Goal: Transaction & Acquisition: Obtain resource

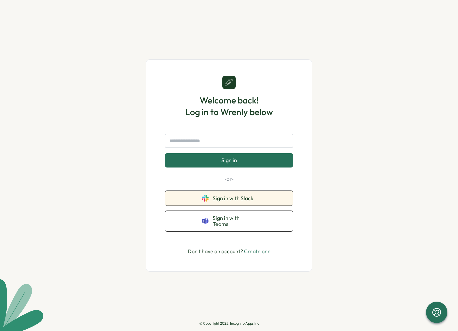
click at [208, 198] on icon at bounding box center [207, 196] width 3 height 3
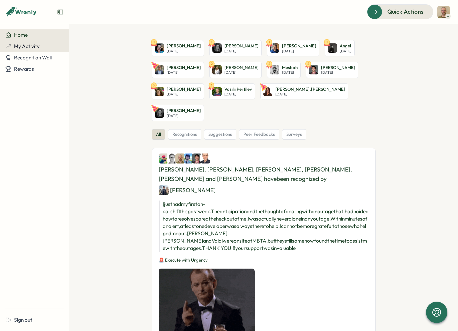
click at [30, 44] on span "My Activity" at bounding box center [27, 46] width 26 height 6
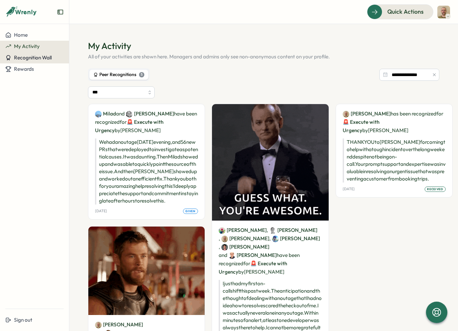
click at [35, 56] on span "Recognition Wall" at bounding box center [33, 57] width 38 height 6
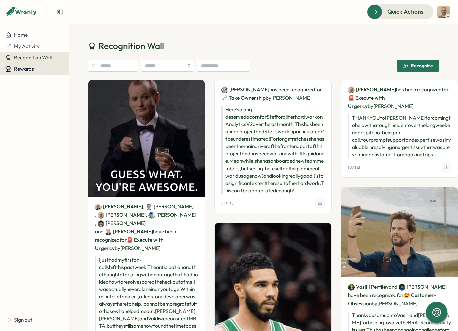
click at [29, 67] on span "Rewards" at bounding box center [24, 69] width 20 height 6
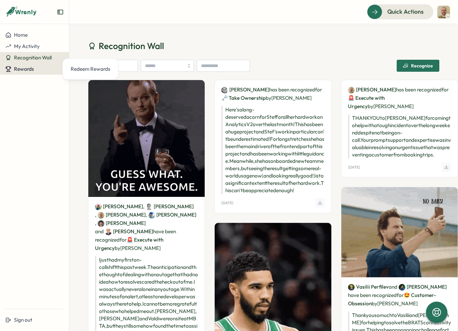
click at [27, 69] on span "Rewards" at bounding box center [24, 69] width 20 height 6
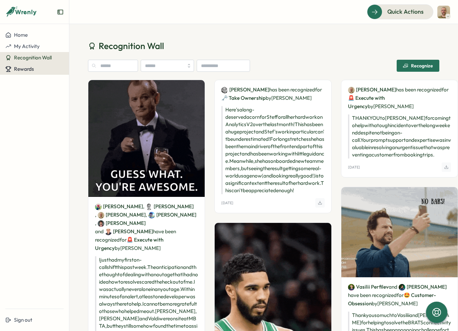
click at [27, 69] on span "Rewards" at bounding box center [24, 69] width 20 height 6
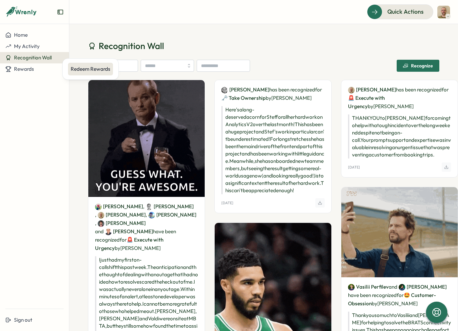
click at [87, 67] on div "Redeem Rewards" at bounding box center [91, 68] width 40 height 7
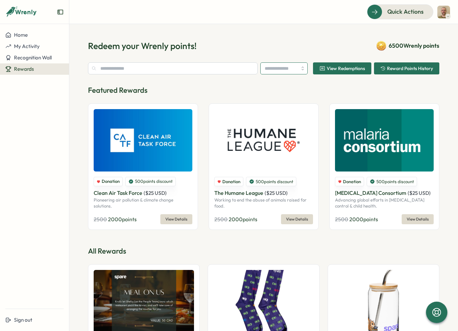
click at [295, 69] on input "search" at bounding box center [283, 68] width 47 height 12
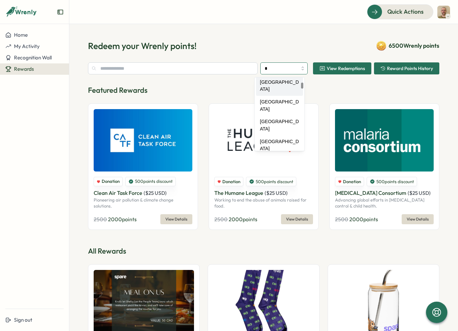
scroll to position [61, 0]
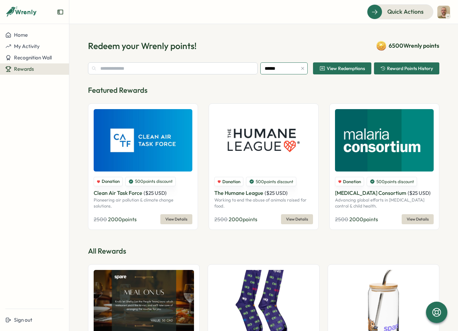
type input "******"
click at [273, 91] on p "Featured Rewards" at bounding box center [263, 90] width 351 height 10
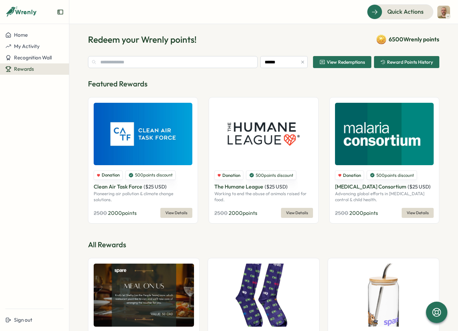
scroll to position [0, 0]
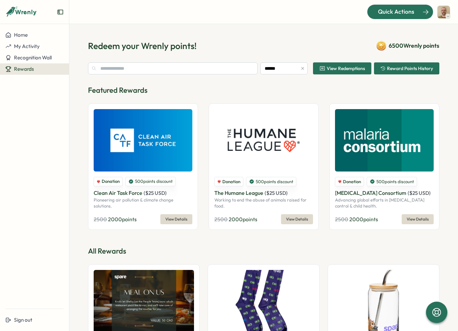
click at [421, 11] on div "Quick Actions" at bounding box center [396, 11] width 60 height 9
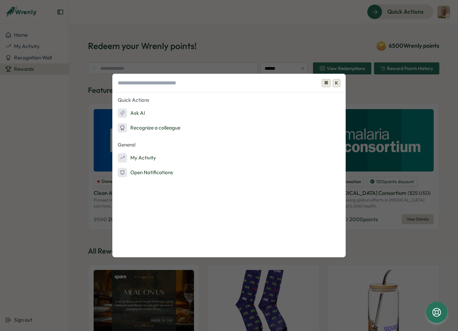
click at [242, 14] on div "⌘ K Quick Actions Ask AI Recognize a colleague General My Activity Open Notific…" at bounding box center [229, 165] width 458 height 331
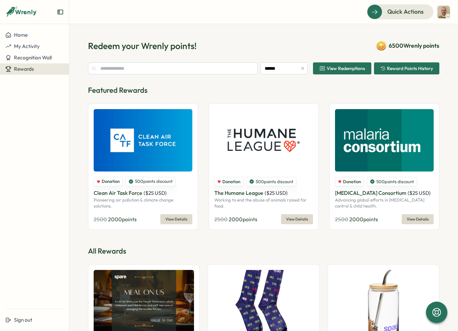
click at [63, 11] on icon "Expand sidebar" at bounding box center [60, 12] width 7 height 7
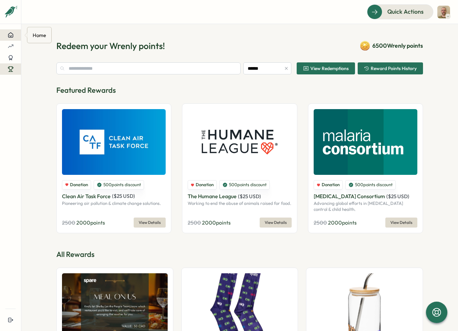
click at [7, 37] on div at bounding box center [10, 35] width 10 height 6
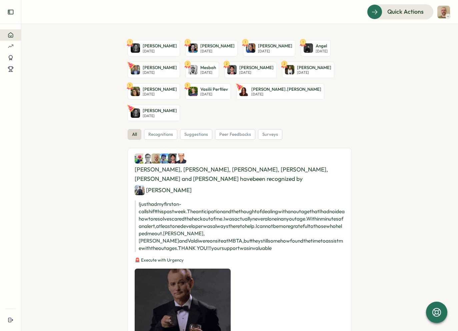
click at [13, 11] on icon "Expand sidebar" at bounding box center [10, 12] width 7 height 7
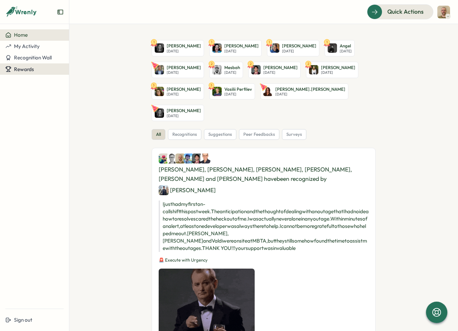
click at [41, 65] on button "Rewards" at bounding box center [34, 68] width 69 height 11
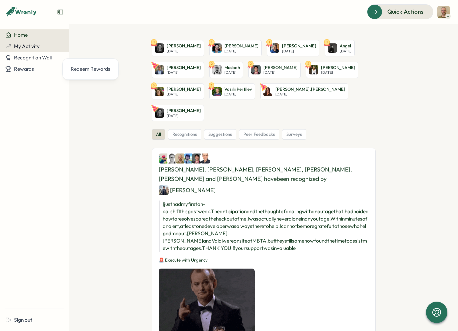
click at [29, 46] on span "My Activity" at bounding box center [27, 46] width 26 height 6
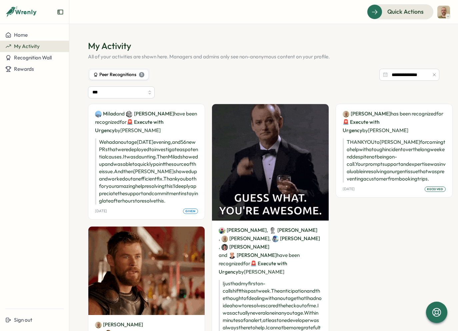
click at [140, 76] on div "5" at bounding box center [141, 74] width 5 height 5
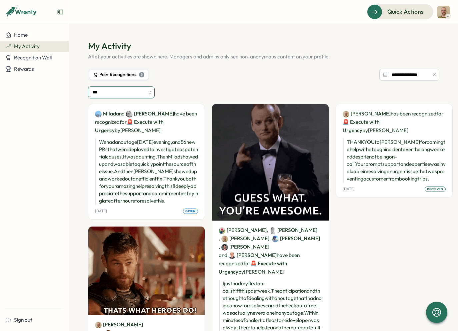
click at [141, 90] on input "***" at bounding box center [121, 92] width 67 height 12
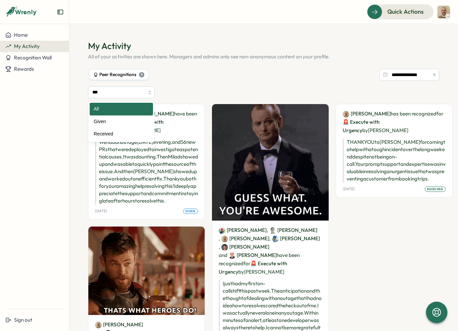
click at [253, 74] on div "**********" at bounding box center [263, 74] width 351 height 13
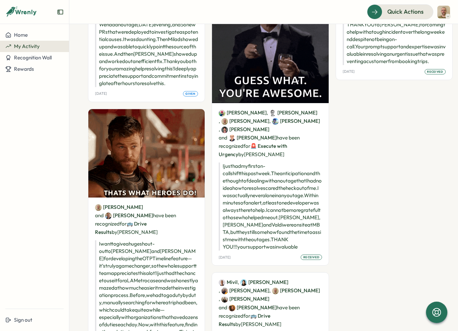
scroll to position [38, 0]
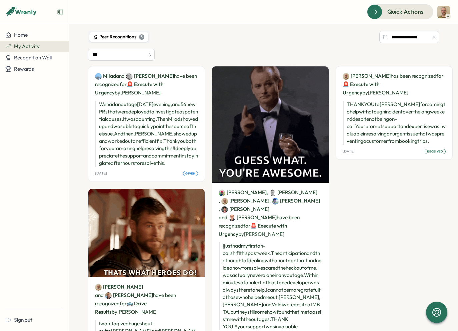
click at [442, 10] on img at bounding box center [443, 12] width 13 height 13
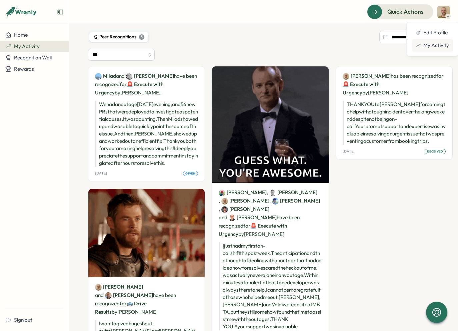
click at [433, 43] on div "My Activity" at bounding box center [432, 45] width 33 height 7
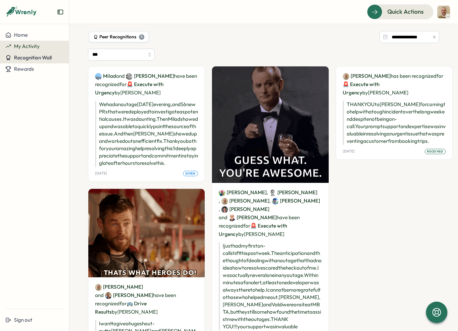
click at [44, 56] on span "Recognition Wall" at bounding box center [33, 57] width 38 height 6
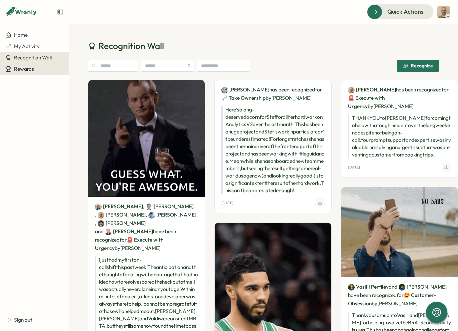
click at [36, 66] on div "Rewards" at bounding box center [34, 69] width 58 height 6
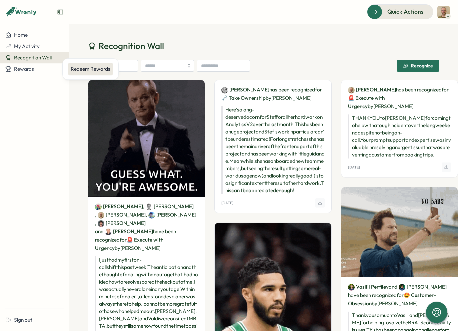
click at [93, 70] on div "Redeem Rewards" at bounding box center [91, 68] width 40 height 7
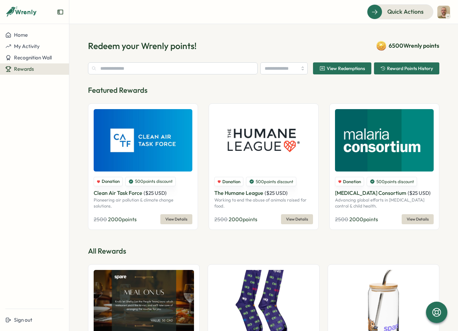
click at [401, 68] on span "Reward Points History" at bounding box center [410, 68] width 46 height 5
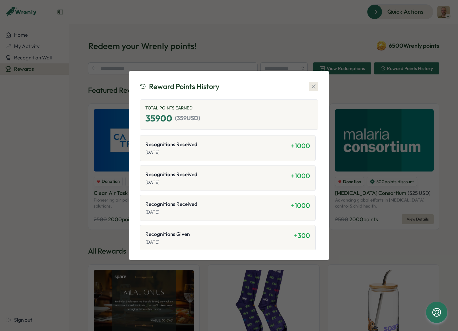
click at [313, 85] on icon "button" at bounding box center [313, 86] width 7 height 7
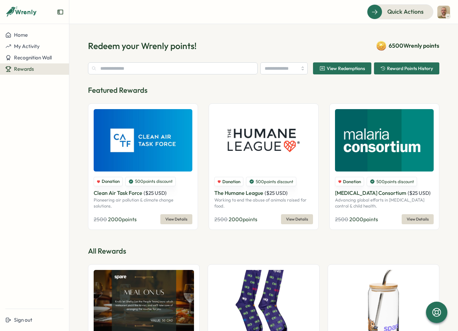
click at [352, 68] on span "View Redemptions" at bounding box center [346, 68] width 38 height 5
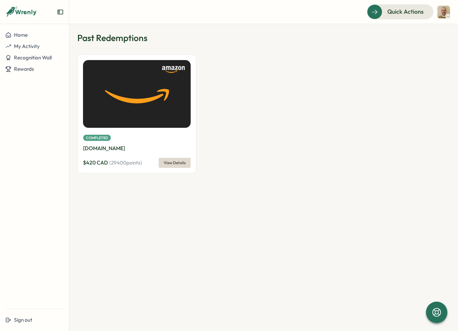
click at [180, 162] on span "View Details" at bounding box center [175, 162] width 22 height 9
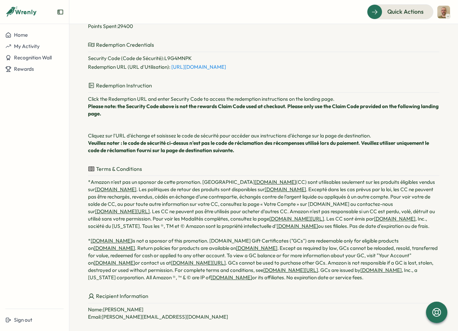
scroll to position [126, 0]
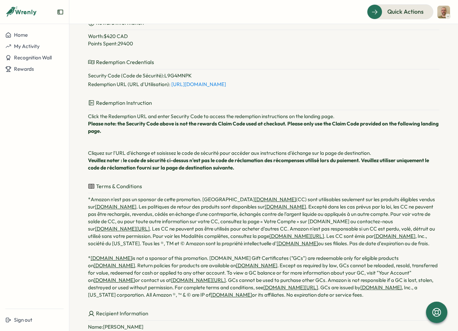
click at [216, 84] on link "[URL][DOMAIN_NAME]" at bounding box center [198, 84] width 55 height 6
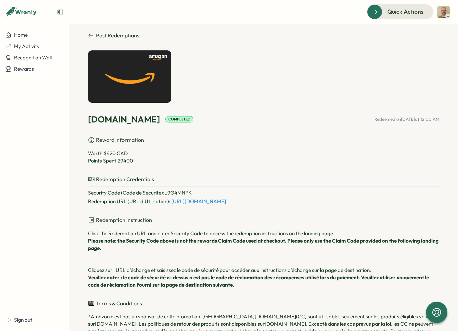
scroll to position [0, 0]
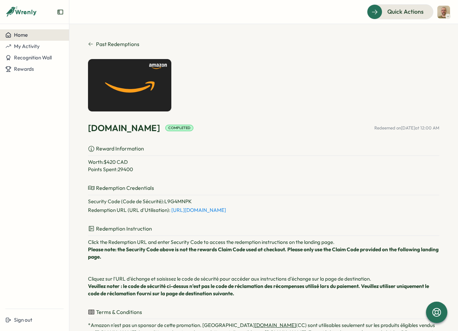
click at [37, 35] on div "Home" at bounding box center [34, 35] width 58 height 6
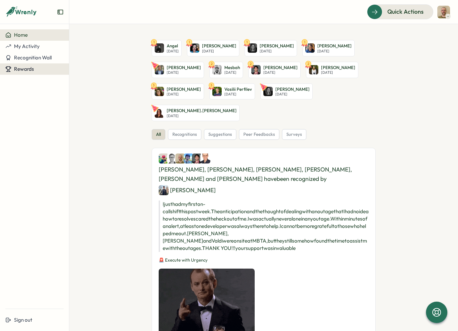
click at [31, 66] on span "Rewards" at bounding box center [24, 69] width 20 height 6
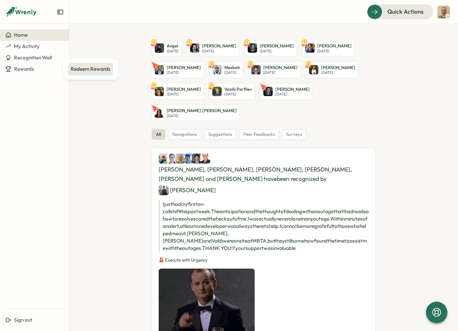
click at [94, 69] on div "Redeem Rewards" at bounding box center [91, 68] width 40 height 7
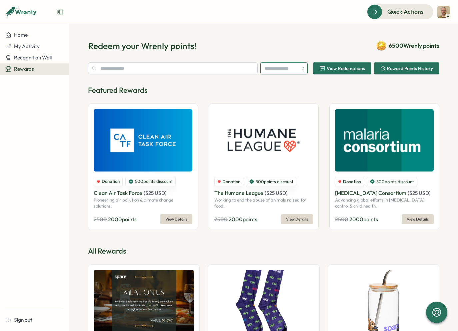
click at [280, 68] on input "search" at bounding box center [283, 68] width 47 height 12
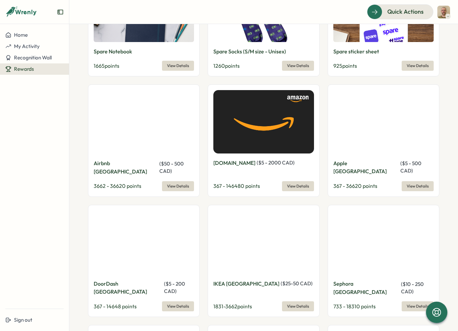
scroll to position [434, 0]
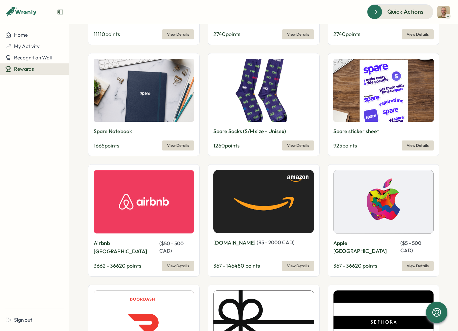
type input "******"
click at [297, 261] on span "View Details" at bounding box center [298, 265] width 22 height 9
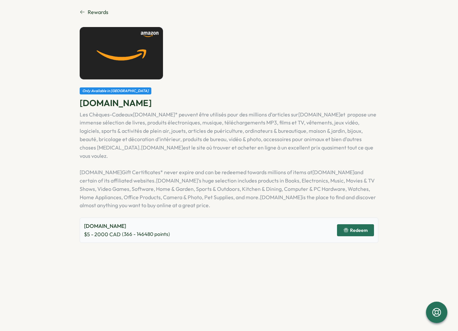
click at [350, 227] on div "Redeem" at bounding box center [355, 229] width 24 height 5
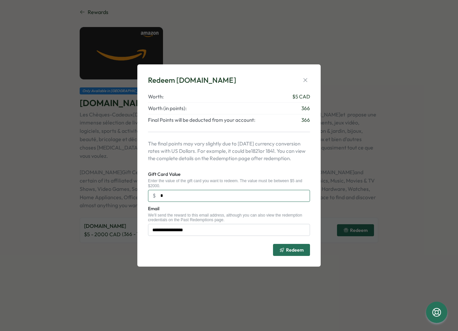
click at [222, 194] on input "*" at bounding box center [229, 196] width 162 height 12
type input "**"
click at [306, 80] on icon "button" at bounding box center [305, 80] width 7 height 7
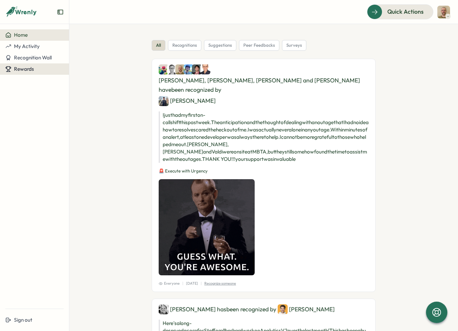
click at [33, 71] on span "Rewards" at bounding box center [24, 69] width 20 height 6
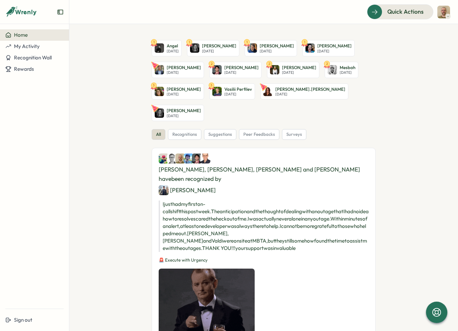
click at [447, 12] on img at bounding box center [443, 12] width 13 height 13
click at [29, 50] on button "My Activity" at bounding box center [34, 46] width 69 height 11
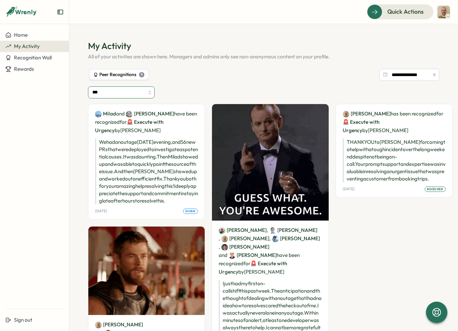
click at [114, 93] on input "***" at bounding box center [121, 92] width 67 height 12
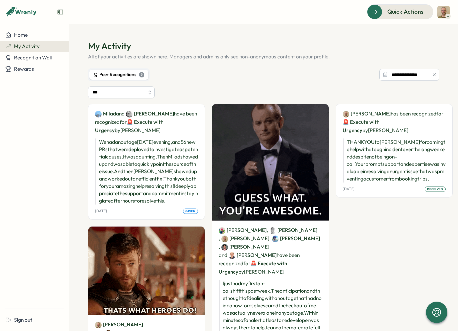
click at [53, 103] on div "Home My Activity Recognition Wall Rewards" at bounding box center [34, 166] width 69 height 274
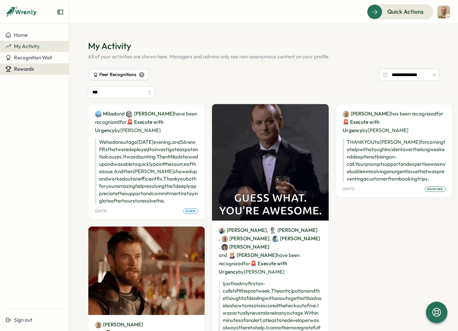
click at [32, 68] on span "Rewards" at bounding box center [24, 69] width 20 height 6
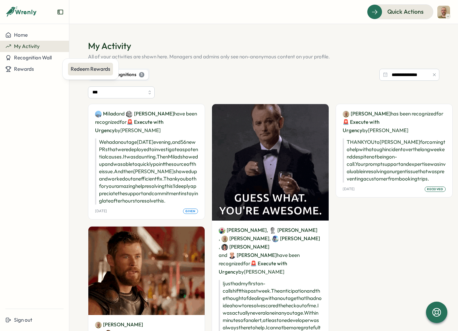
click at [82, 66] on div "Redeem Rewards" at bounding box center [91, 68] width 40 height 7
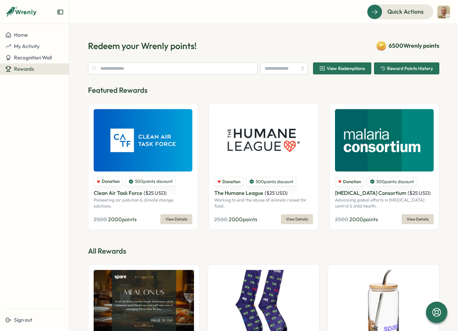
click at [338, 69] on span "View Redemptions" at bounding box center [346, 68] width 38 height 5
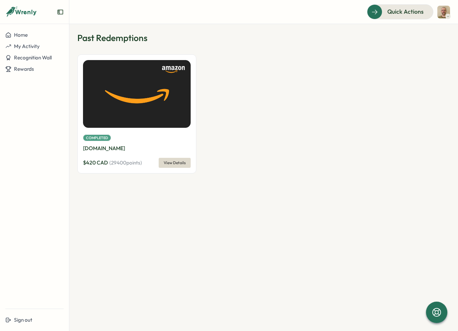
click at [146, 135] on div "Completed" at bounding box center [137, 137] width 108 height 8
click at [171, 161] on span "View Details" at bounding box center [175, 162] width 22 height 9
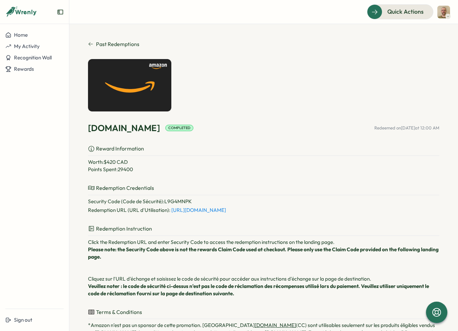
click at [114, 188] on p "Redemption Credentials" at bounding box center [263, 189] width 351 height 11
click at [94, 188] on icon at bounding box center [91, 187] width 7 height 7
click at [91, 187] on icon at bounding box center [91, 188] width 6 height 4
click at [135, 186] on p "Redemption Credentials" at bounding box center [263, 189] width 351 height 11
click at [176, 202] on p "Security Code (Code de Sécurité) : L9G4MNPK" at bounding box center [263, 201] width 351 height 7
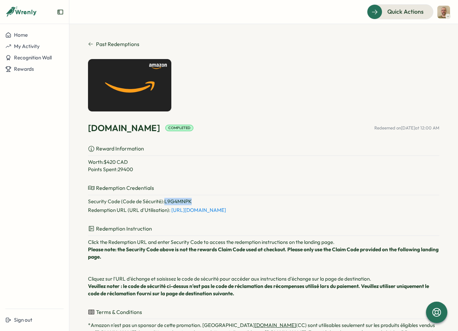
click at [176, 202] on p "Security Code (Code de Sécurité) : L9G4MNPK" at bounding box center [263, 201] width 351 height 7
copy p "L9G4MNPK"
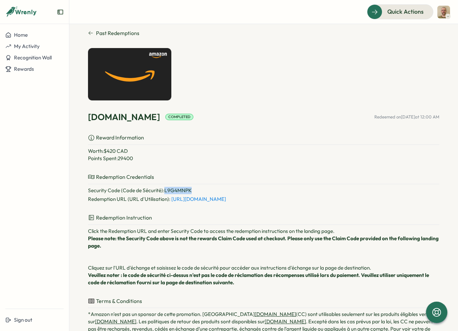
scroll to position [107, 0]
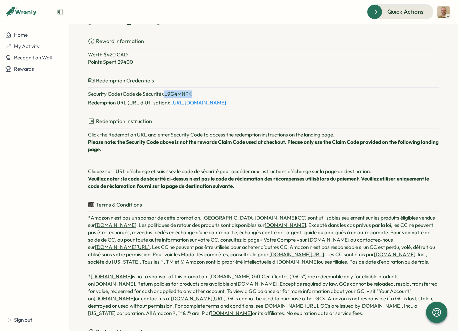
click at [215, 101] on link "[URL][DOMAIN_NAME]" at bounding box center [198, 102] width 55 height 6
